Goal: Complete application form

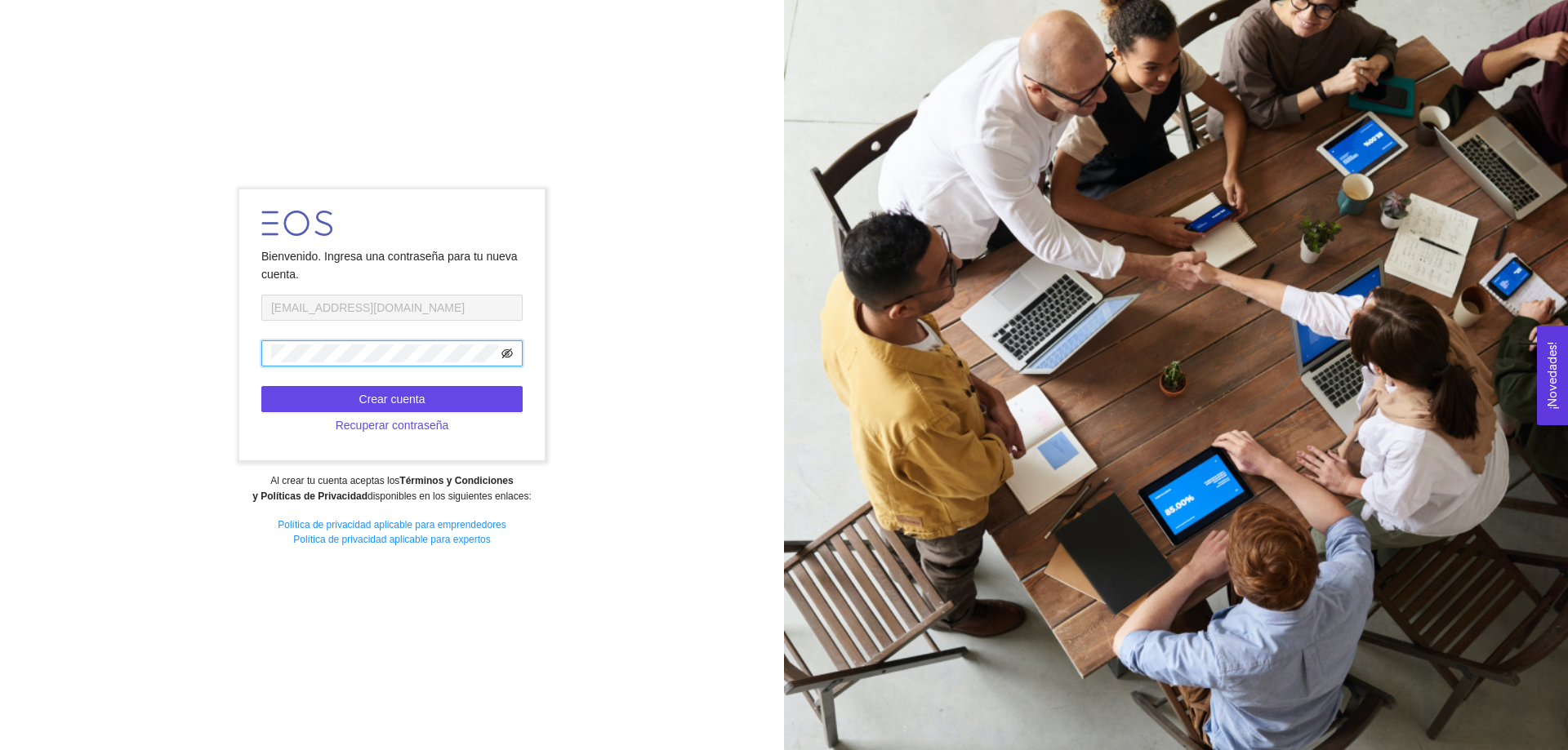
click at [509, 354] on icon "eye-invisible" at bounding box center [508, 355] width 4 height 4
click at [463, 398] on button "Crear cuenta" at bounding box center [391, 400] width 261 height 27
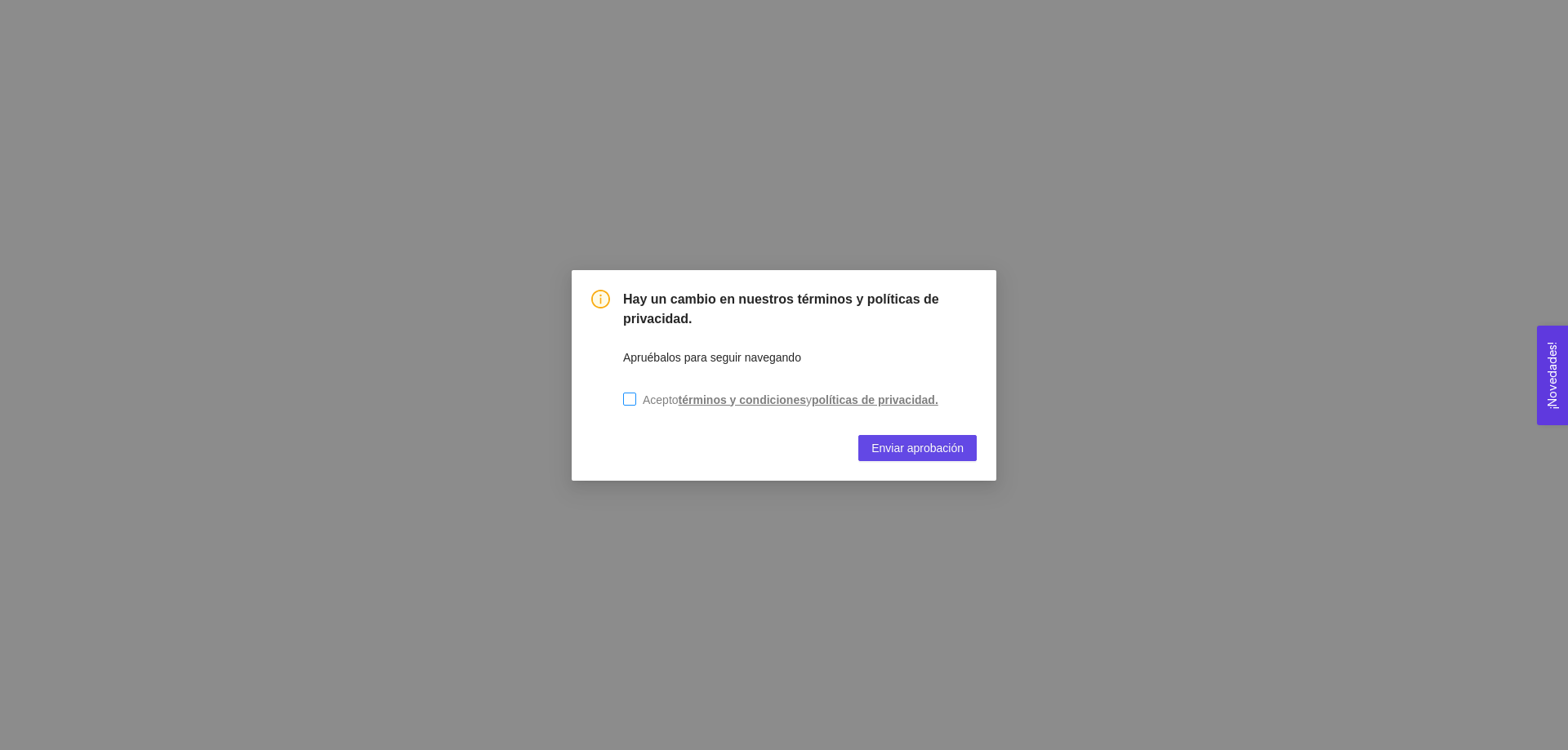
click at [632, 402] on input "Acepto términos y condiciones y políticas de privacidad." at bounding box center [629, 399] width 13 height 13
checkbox input "true"
click at [906, 452] on span "Enviar aprobación" at bounding box center [917, 448] width 92 height 18
